Goal: Information Seeking & Learning: Learn about a topic

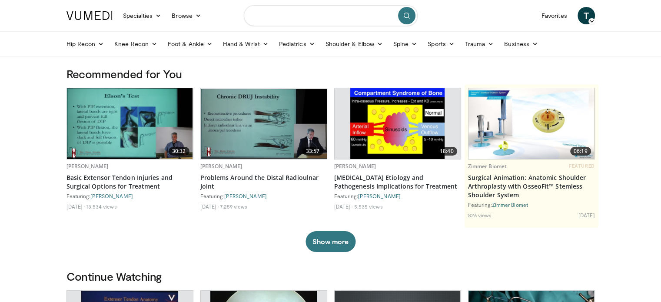
click at [332, 23] on input "Search topics, interventions" at bounding box center [331, 15] width 174 height 21
type input "**********"
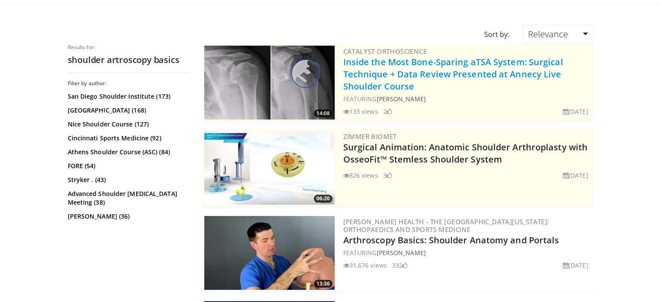
scroll to position [53, 0]
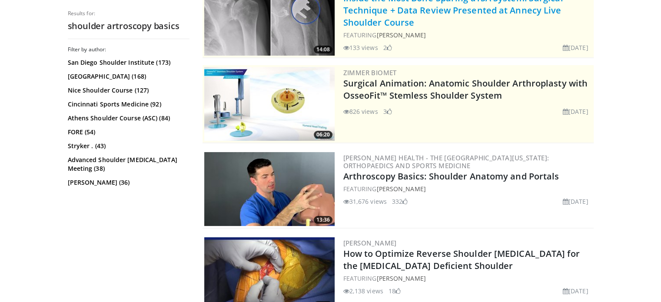
click at [353, 140] on div "06:20 Zimmer Biomet Surgical Animation: Anatomic Shoulder Arthroplasty with Oss…" at bounding box center [397, 104] width 391 height 78
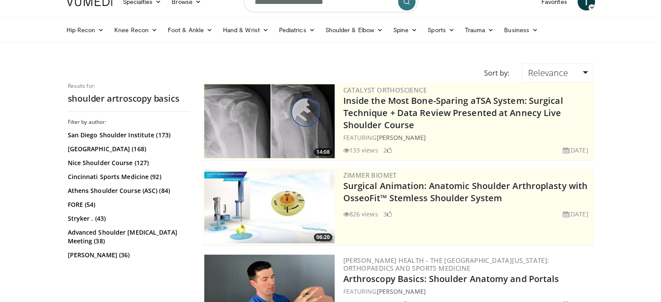
scroll to position [0, 0]
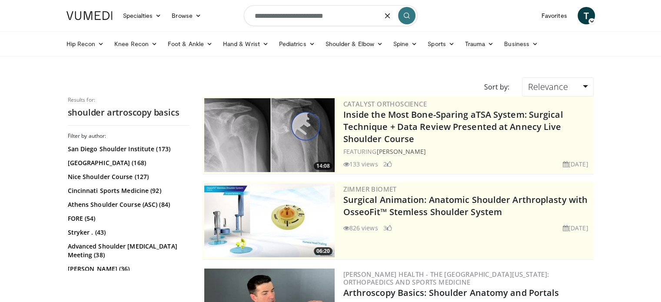
click at [306, 21] on input "**********" at bounding box center [331, 15] width 174 height 21
type input "**********"
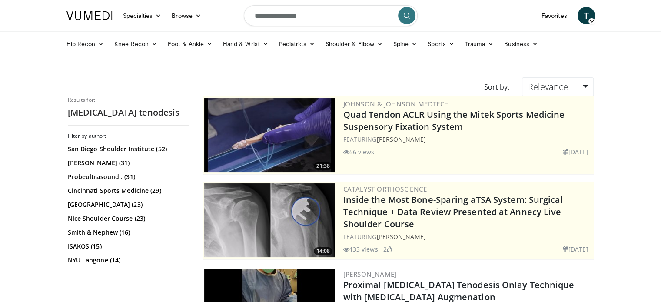
click at [318, 20] on input "**********" at bounding box center [331, 15] width 174 height 21
type input "**********"
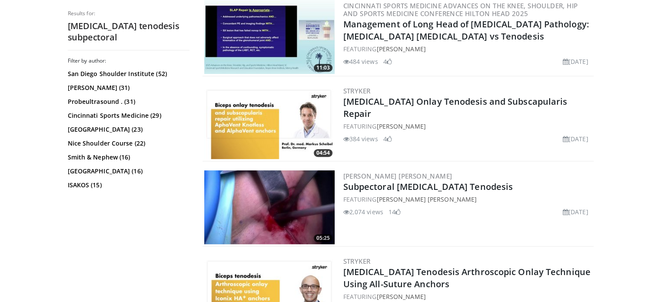
scroll to position [355, 0]
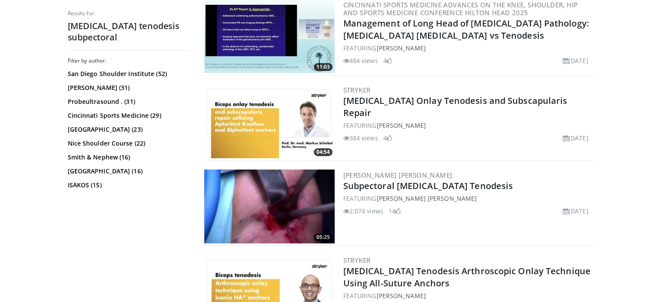
click at [253, 227] on img at bounding box center [269, 206] width 130 height 74
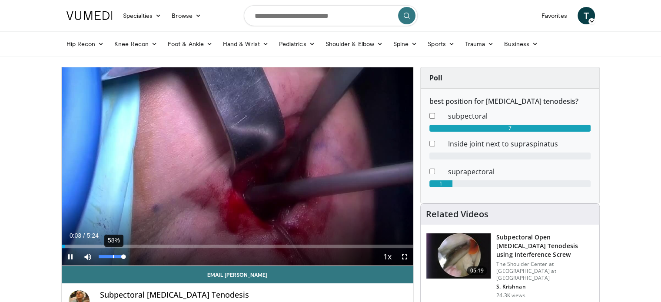
click at [113, 256] on div "58%" at bounding box center [111, 256] width 25 height 3
click at [407, 256] on span "Video Player" at bounding box center [404, 256] width 17 height 17
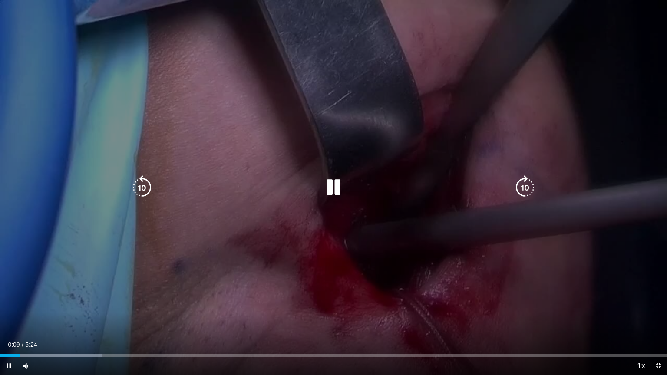
click at [329, 186] on icon "Video Player" at bounding box center [334, 188] width 24 height 24
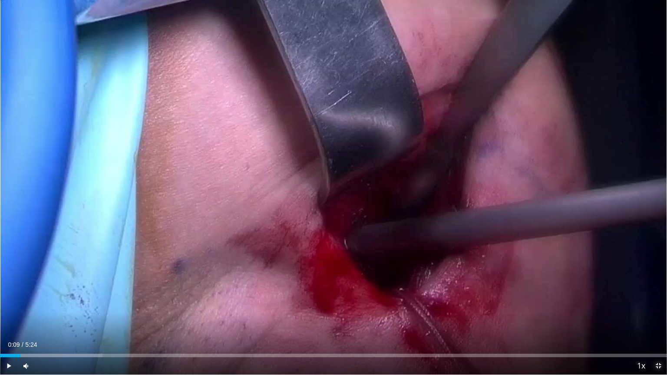
click at [660, 302] on span "Video Player" at bounding box center [658, 366] width 17 height 17
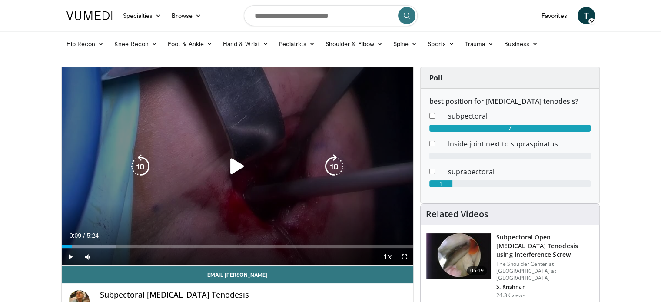
click at [272, 145] on div "10 seconds Tap to unmute" at bounding box center [238, 166] width 352 height 198
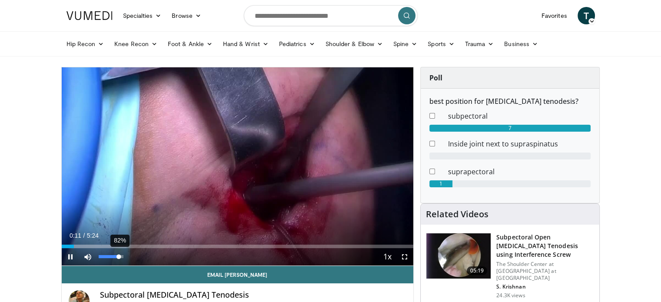
drag, startPoint x: 113, startPoint y: 255, endPoint x: 120, endPoint y: 256, distance: 7.1
click at [119, 256] on div "Volume Level" at bounding box center [109, 256] width 20 height 3
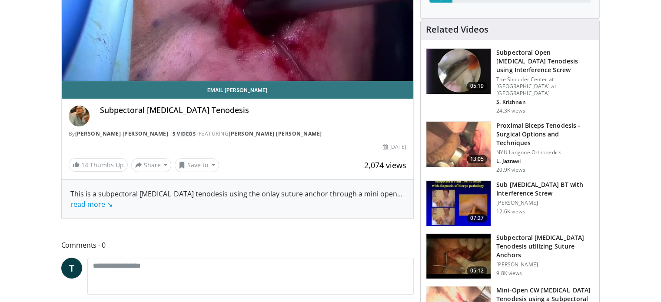
scroll to position [186, 0]
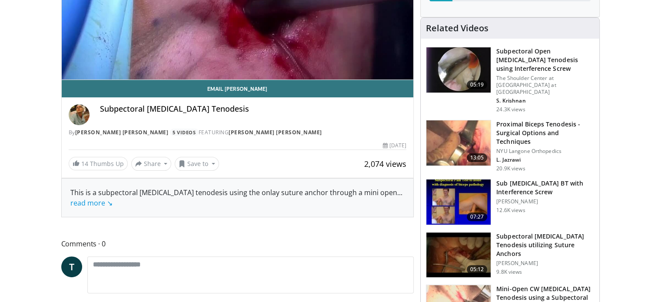
click at [459, 239] on img at bounding box center [458, 254] width 64 height 45
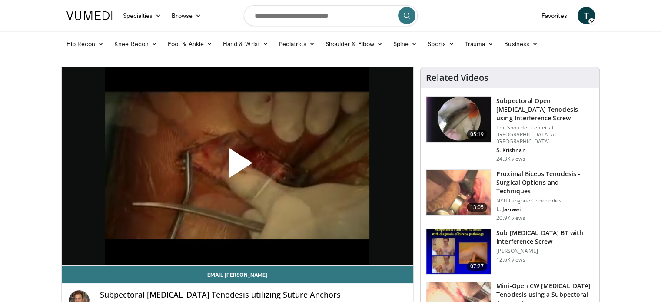
click at [237, 166] on span "Video Player" at bounding box center [237, 166] width 0 height 0
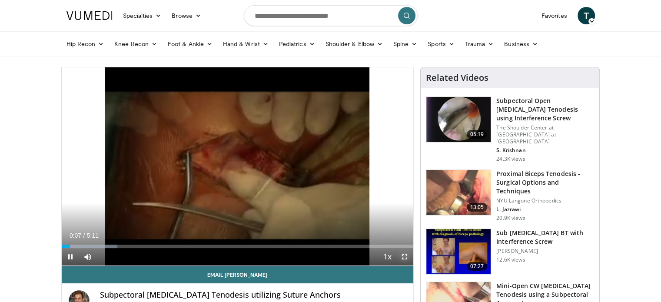
click at [404, 255] on span "Video Player" at bounding box center [404, 256] width 17 height 17
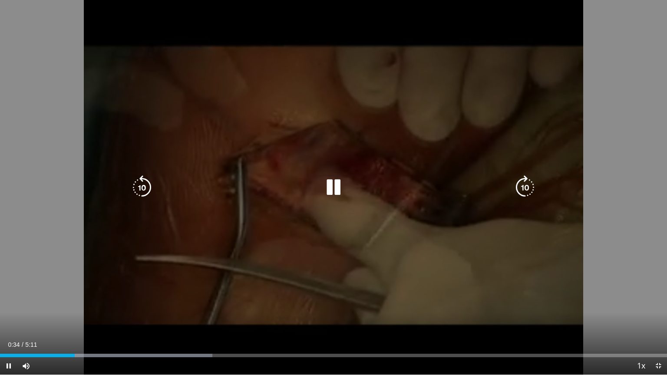
click at [335, 184] on icon "Video Player" at bounding box center [334, 188] width 24 height 24
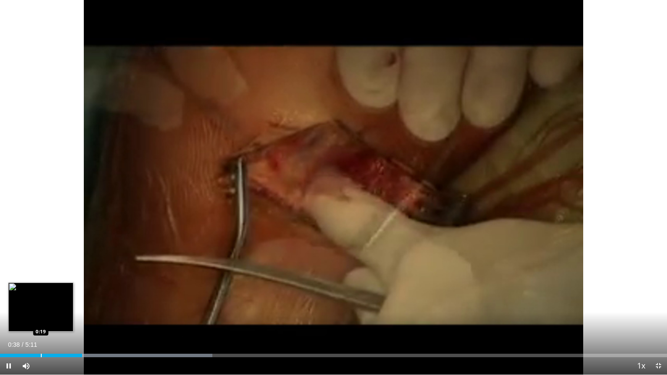
click at [40, 302] on div "Loaded : 31.84% 0:38 0:19" at bounding box center [333, 353] width 667 height 8
click at [4, 302] on div "Loaded : 31.84% 0:20 0:02" at bounding box center [333, 353] width 667 height 8
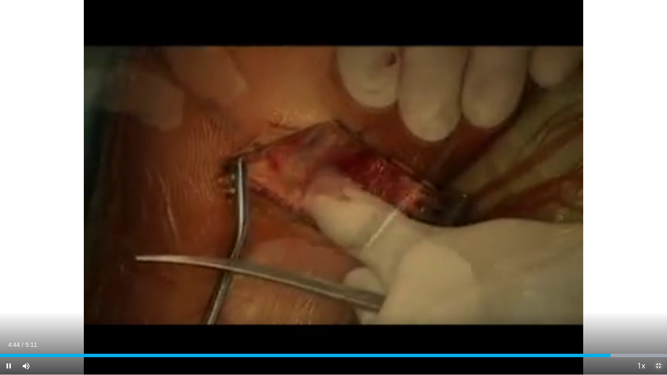
click at [660, 302] on span "Video Player" at bounding box center [658, 366] width 17 height 17
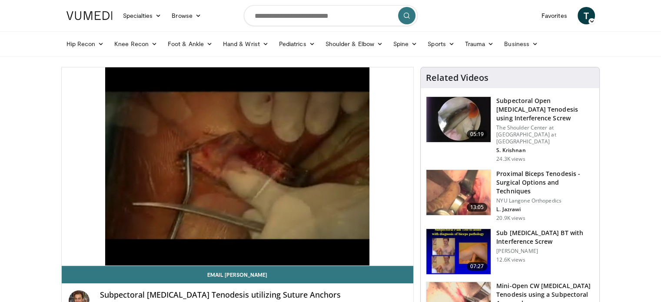
click at [463, 231] on img at bounding box center [458, 251] width 64 height 45
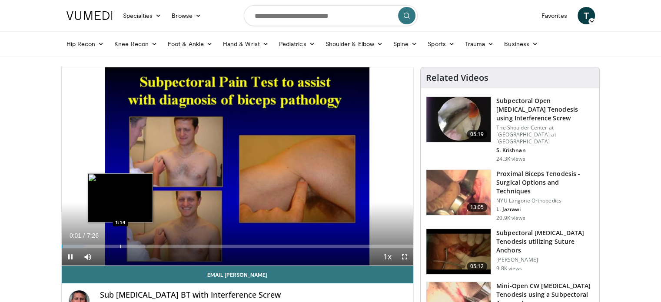
click at [119, 243] on div "Loaded : 6.65% 0:01 1:14" at bounding box center [238, 244] width 352 height 8
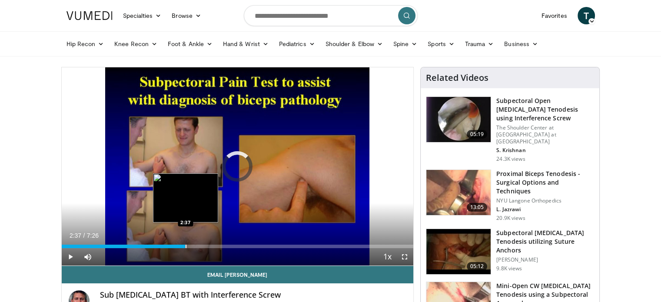
click at [185, 241] on div "Loaded : 0.00% 2:37 2:37" at bounding box center [238, 244] width 352 height 8
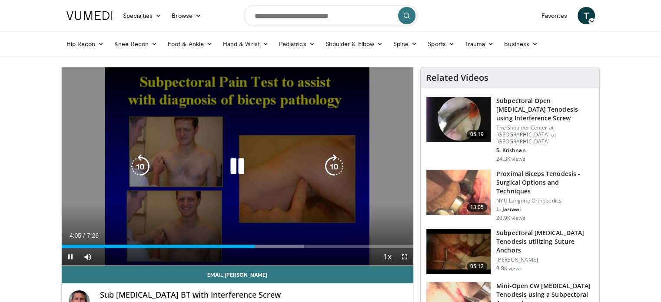
click at [236, 169] on icon "Video Player" at bounding box center [237, 166] width 24 height 24
